Goal: Navigation & Orientation: Understand site structure

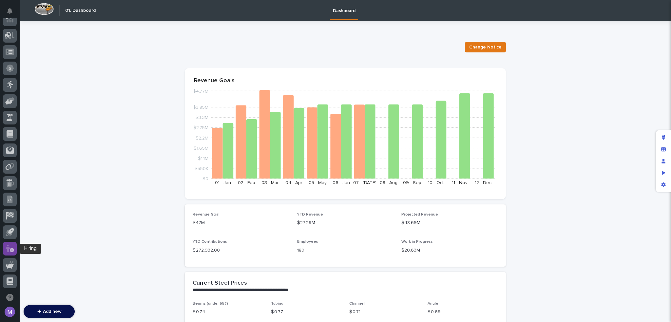
click at [11, 249] on icon at bounding box center [12, 250] width 4 height 4
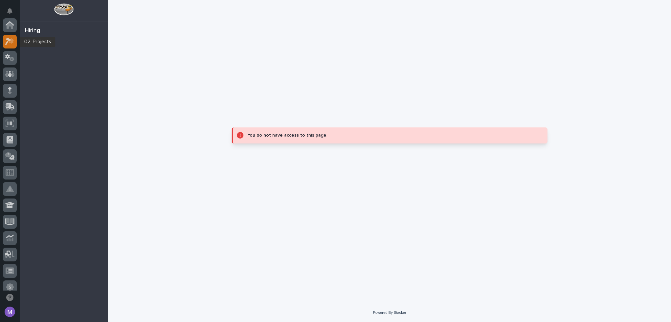
click at [11, 41] on icon at bounding box center [12, 40] width 6 height 7
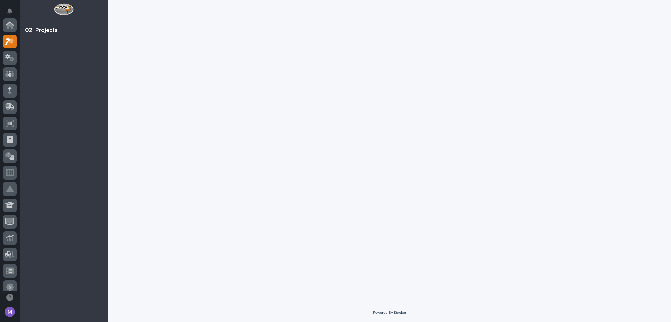
scroll to position [16, 0]
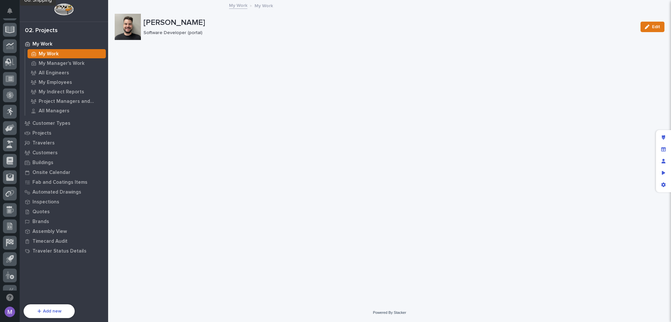
scroll to position [219, 0]
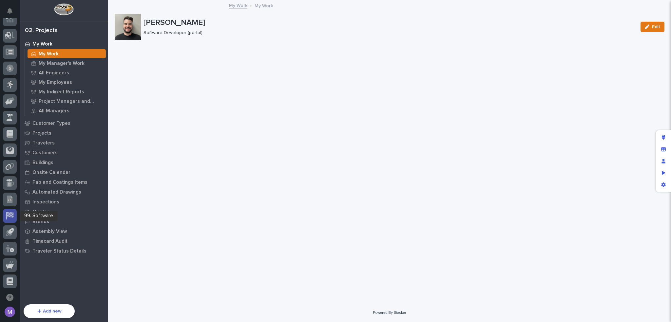
click at [10, 218] on icon at bounding box center [10, 216] width 9 height 8
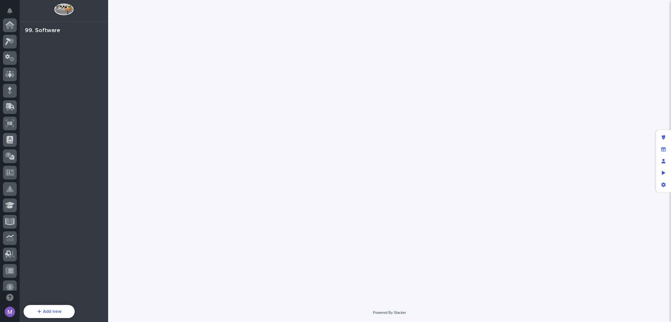
scroll to position [219, 0]
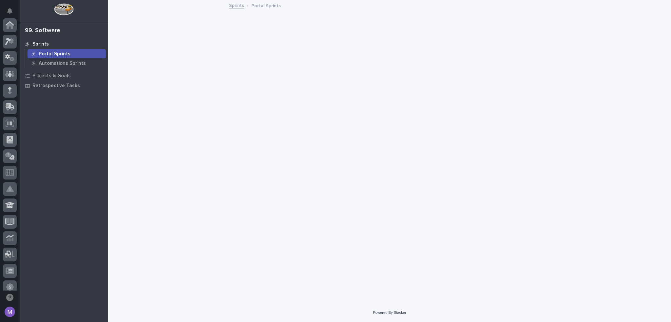
scroll to position [219, 0]
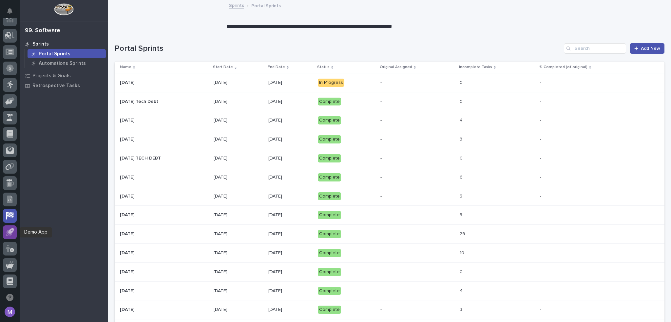
click at [12, 230] on icon at bounding box center [11, 231] width 6 height 6
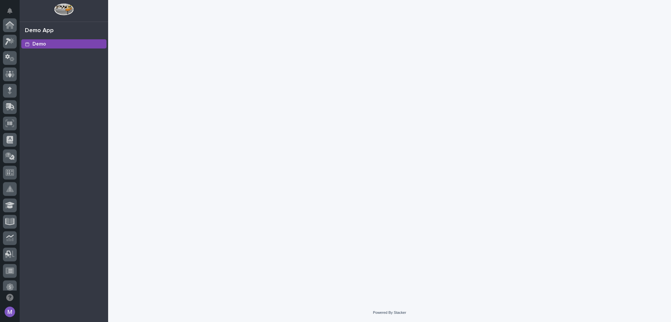
scroll to position [219, 0]
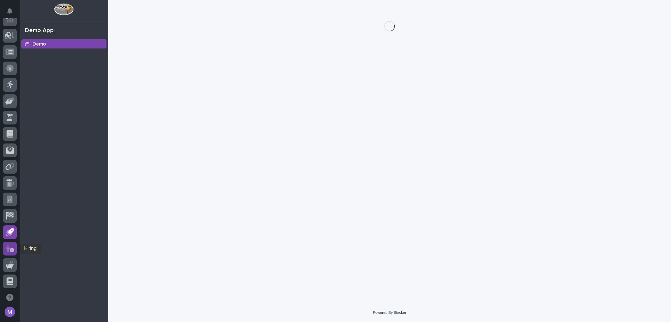
click at [10, 249] on icon at bounding box center [12, 250] width 4 height 4
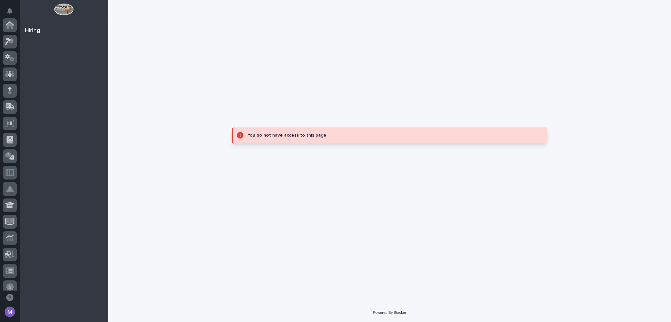
scroll to position [219, 0]
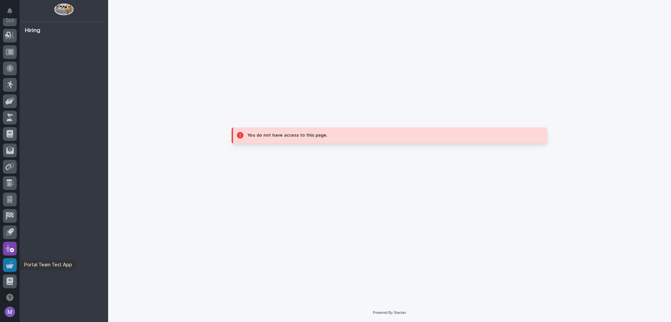
click at [7, 264] on icon at bounding box center [10, 266] width 8 height 4
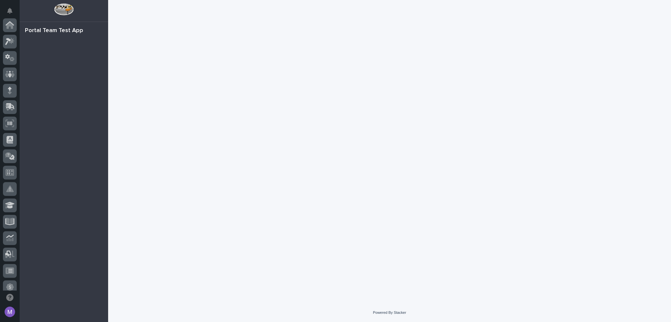
scroll to position [219, 0]
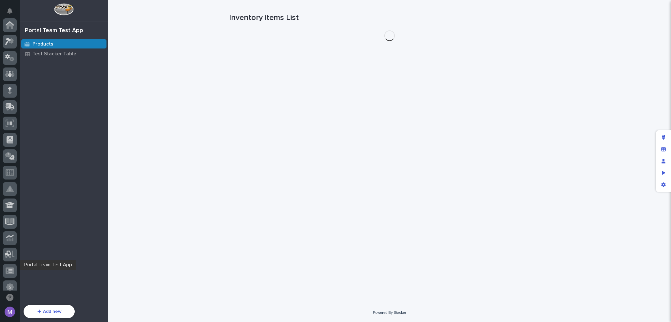
scroll to position [219, 0]
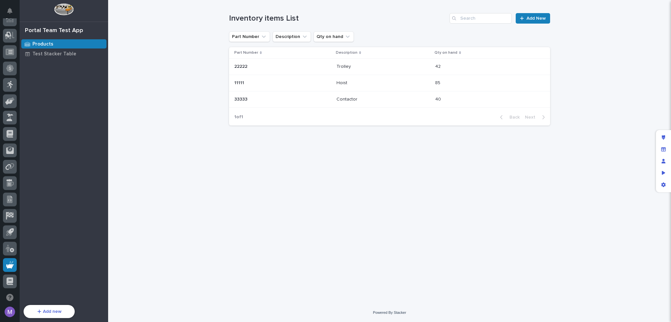
click at [346, 220] on div "Loading... Saving… Loading... Saving… Inventory items List Add New Part Number …" at bounding box center [390, 143] width 328 height 287
click at [13, 280] on div at bounding box center [10, 281] width 14 height 14
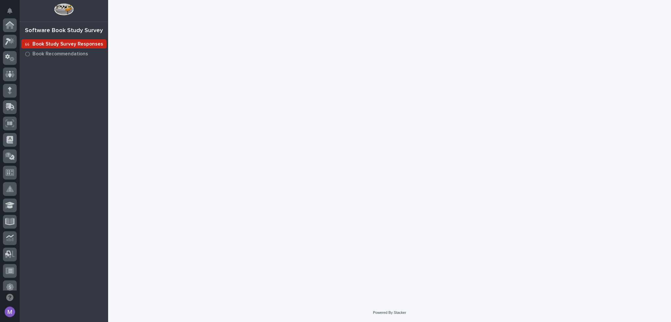
scroll to position [219, 0]
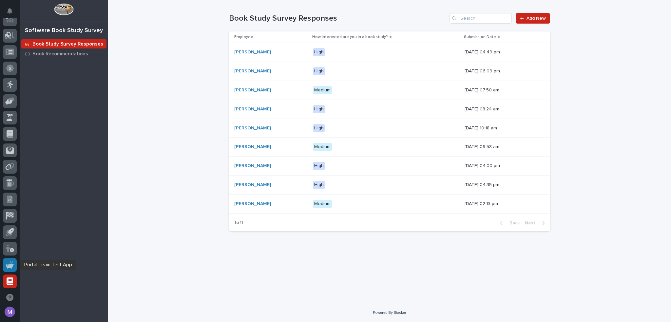
click at [9, 266] on icon at bounding box center [10, 266] width 8 height 4
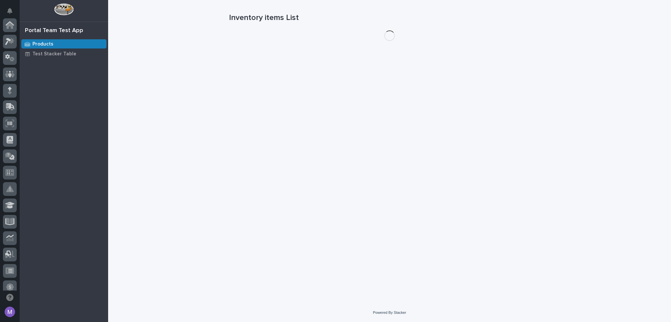
scroll to position [219, 0]
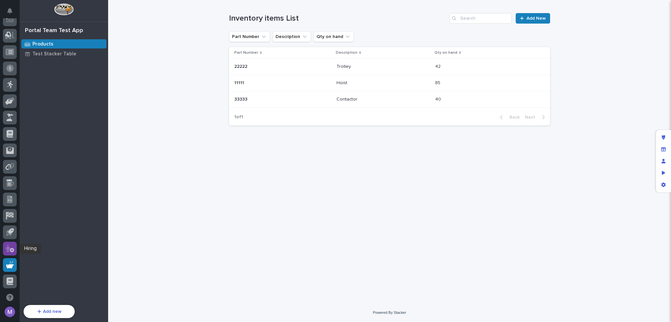
click at [12, 251] on icon at bounding box center [12, 250] width 4 height 4
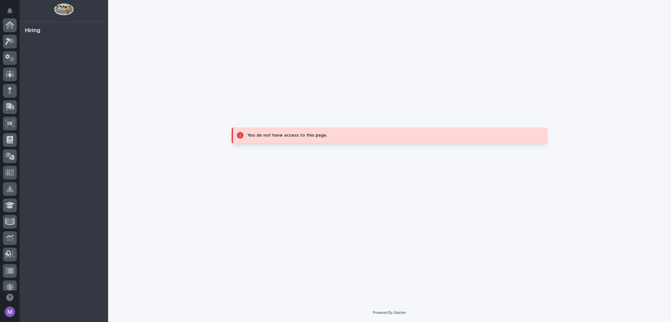
scroll to position [219, 0]
